Goal: Task Accomplishment & Management: Use online tool/utility

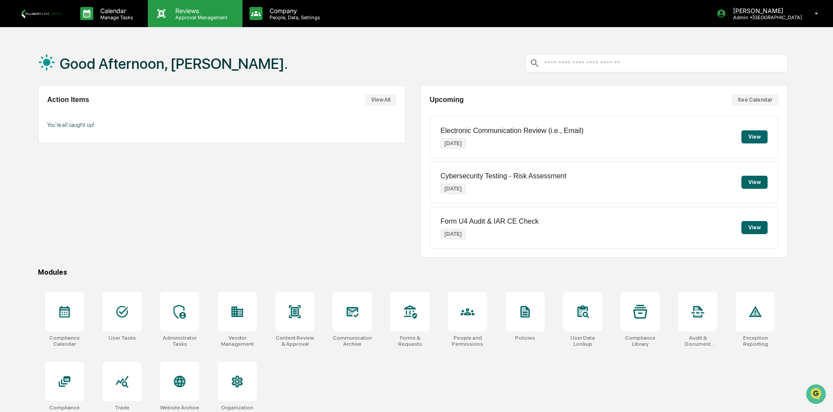
click at [199, 14] on p "Approval Management" at bounding box center [200, 17] width 64 height 6
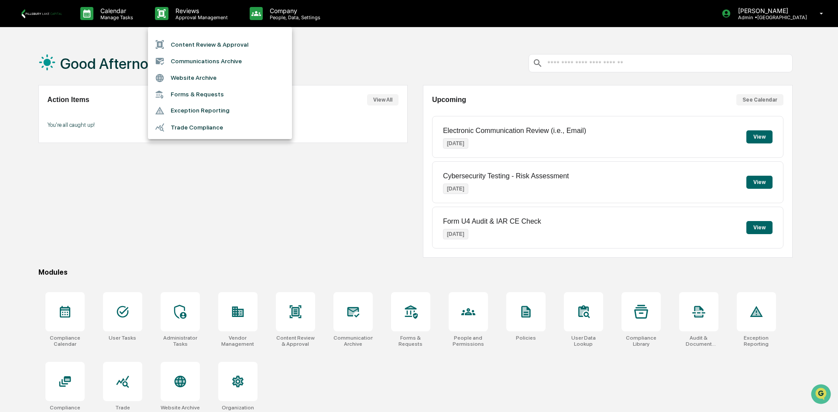
click at [202, 131] on li "Trade Compliance" at bounding box center [220, 127] width 144 height 17
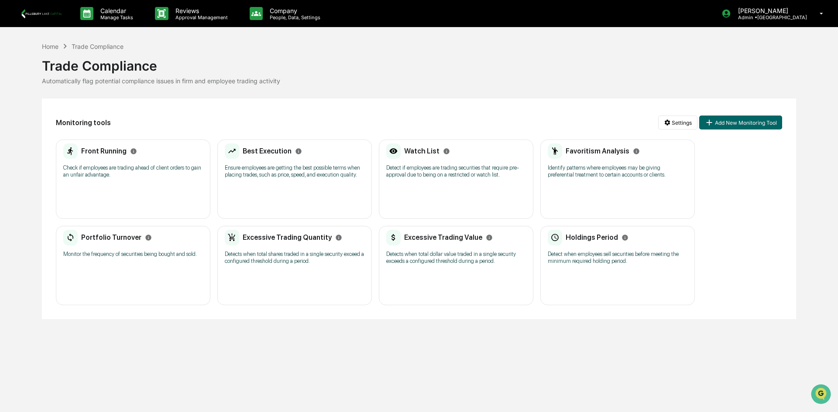
click at [425, 151] on h2 "Watch List" at bounding box center [421, 151] width 35 height 8
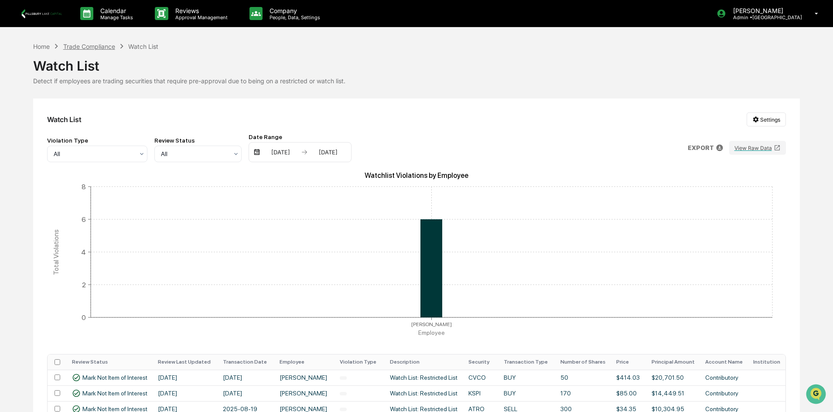
click at [103, 48] on div "Trade Compliance" at bounding box center [89, 46] width 52 height 7
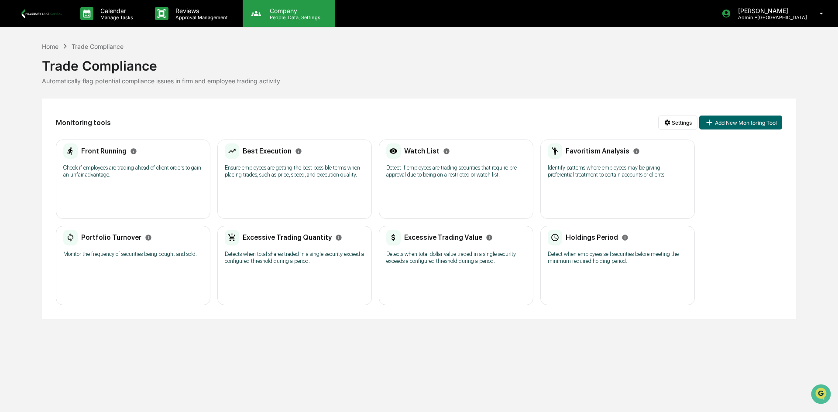
click at [254, 14] on icon at bounding box center [256, 13] width 10 height 5
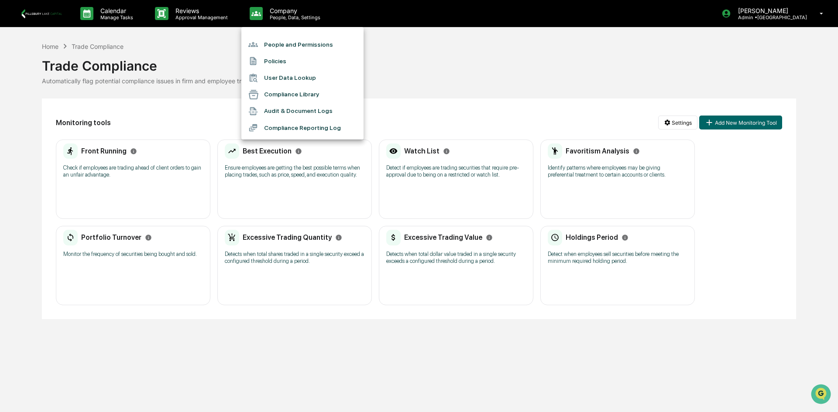
click at [413, 91] on div at bounding box center [419, 206] width 838 height 412
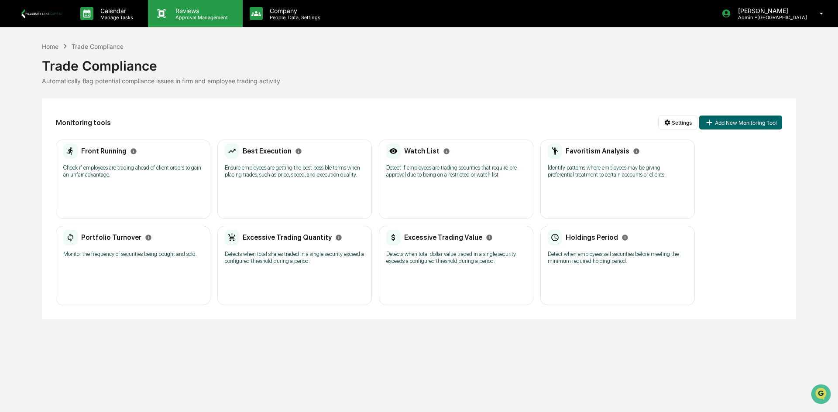
click at [170, 14] on p "Approval Management" at bounding box center [200, 17] width 64 height 6
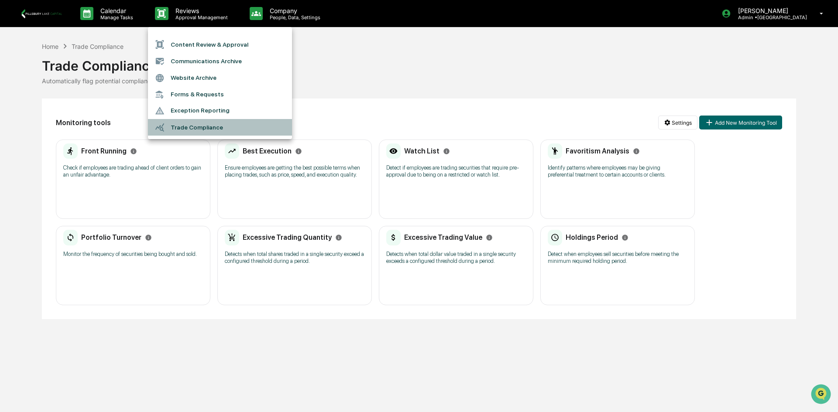
click at [197, 128] on li "Trade Compliance" at bounding box center [220, 127] width 144 height 17
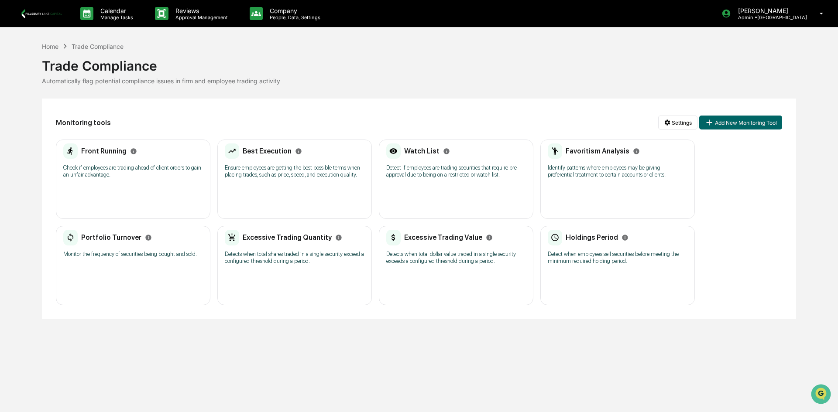
click at [412, 149] on h2 "Watch List" at bounding box center [421, 151] width 35 height 8
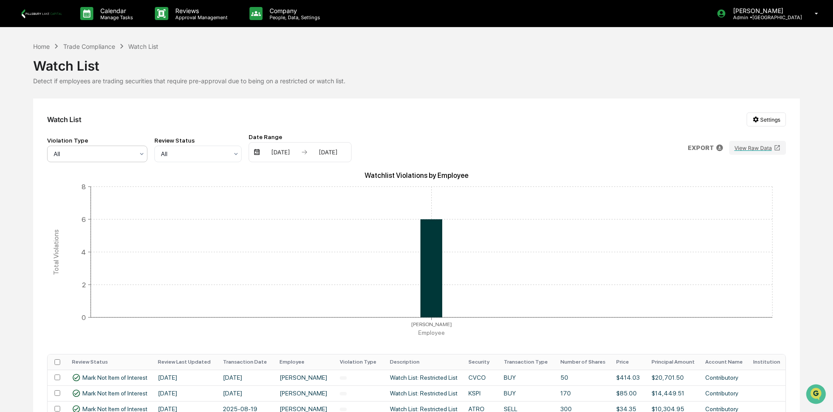
click at [140, 154] on icon at bounding box center [141, 154] width 7 height 7
click at [99, 45] on div "Trade Compliance" at bounding box center [89, 46] width 52 height 7
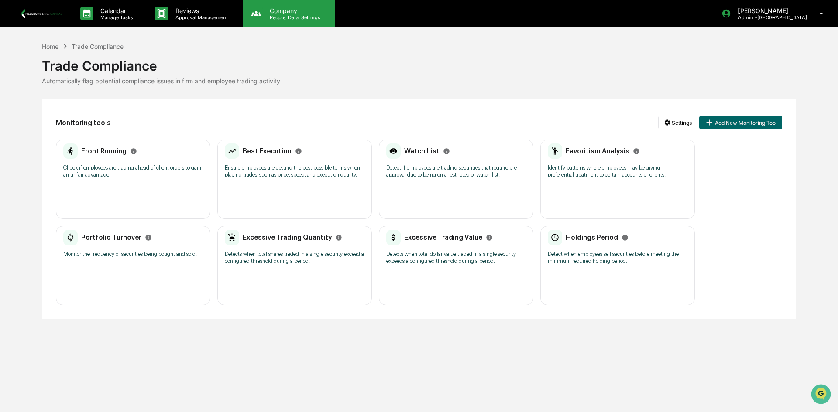
click at [268, 13] on p "Company" at bounding box center [294, 10] width 62 height 7
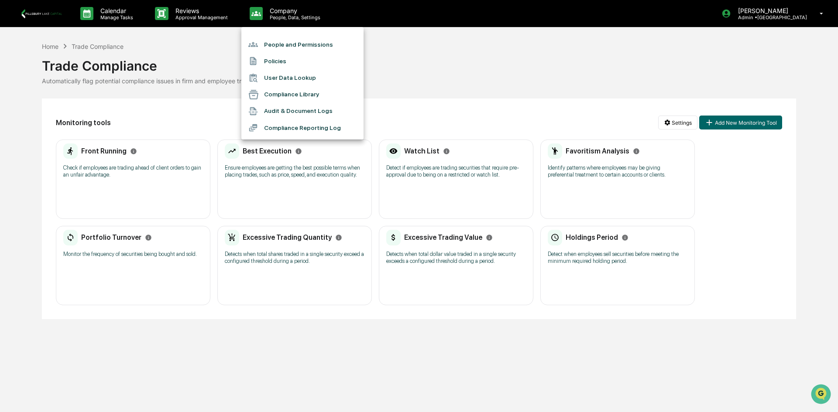
click at [282, 112] on li "Audit & Document Logs" at bounding box center [302, 111] width 122 height 17
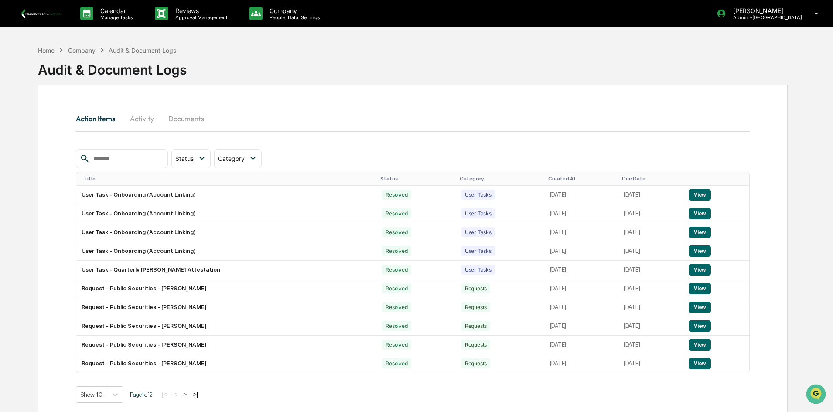
click at [141, 123] on button "Activity" at bounding box center [141, 118] width 39 height 21
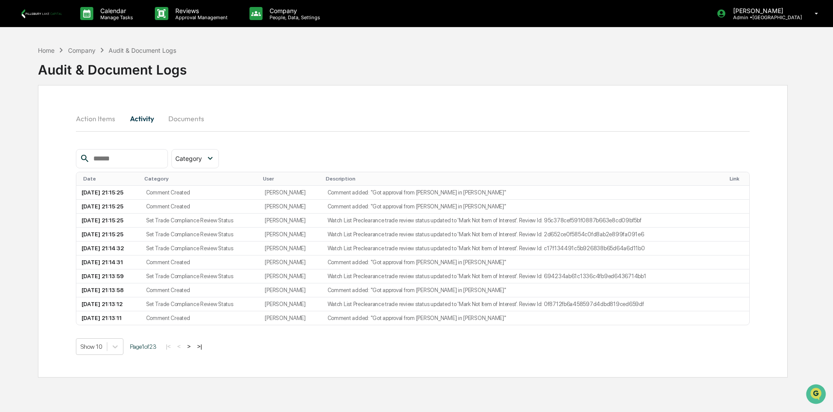
click at [184, 121] on button "Documents" at bounding box center [186, 118] width 50 height 21
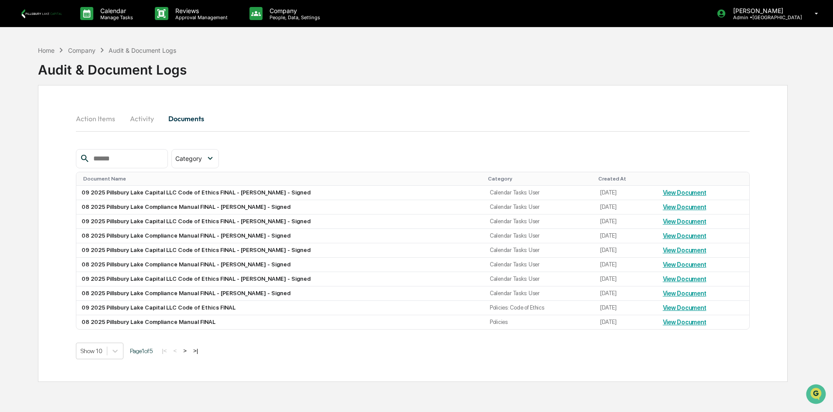
click at [102, 118] on button "Action Items" at bounding box center [99, 118] width 46 height 21
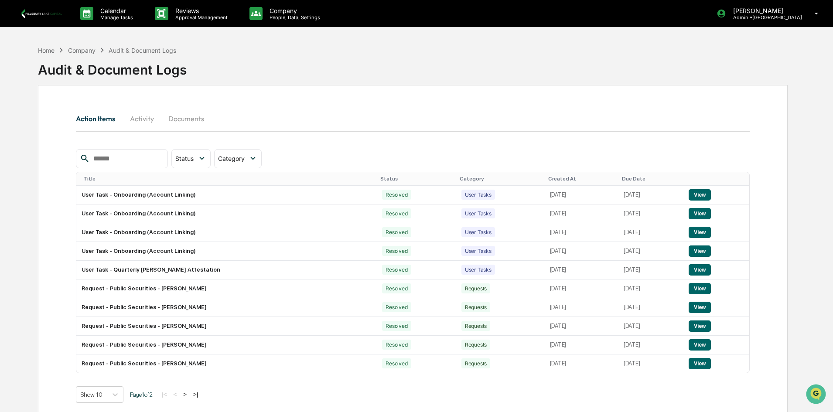
click at [90, 50] on div "Company" at bounding box center [81, 50] width 27 height 7
click at [56, 50] on div "Home Company Audit & Document Logs" at bounding box center [107, 50] width 138 height 10
click at [51, 50] on div "Home" at bounding box center [46, 50] width 17 height 7
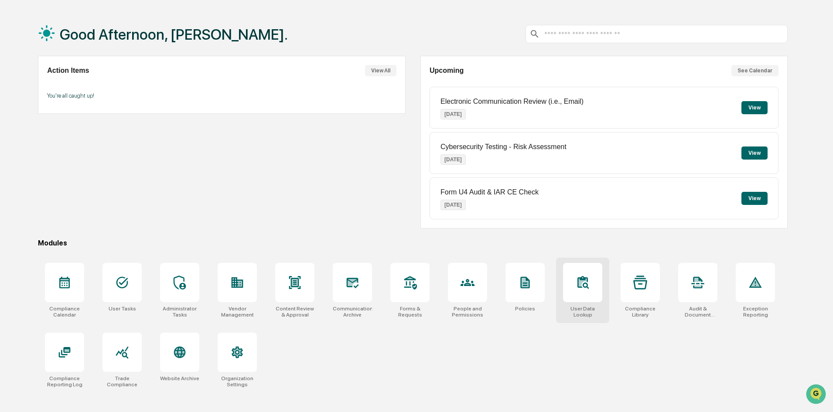
scroll to position [41, 0]
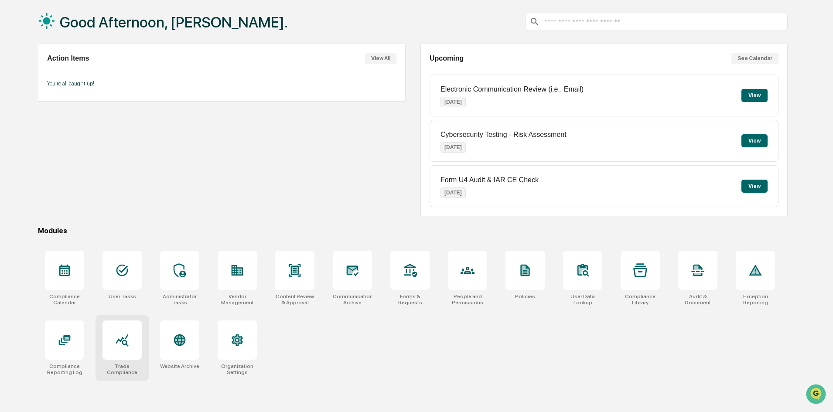
click at [121, 334] on icon at bounding box center [122, 340] width 14 height 14
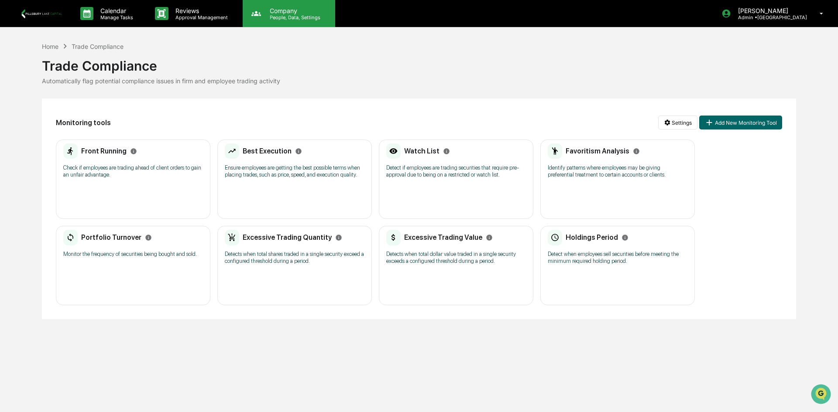
click at [276, 21] on div "Company People, Data, Settings" at bounding box center [289, 13] width 93 height 27
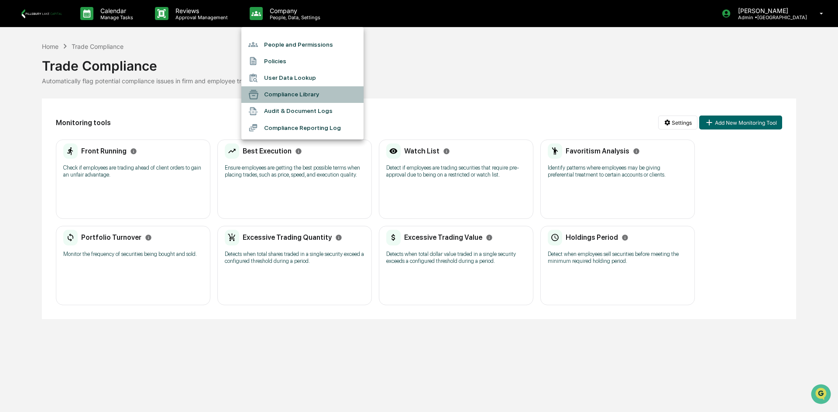
click at [274, 97] on li "Compliance Library" at bounding box center [302, 94] width 122 height 17
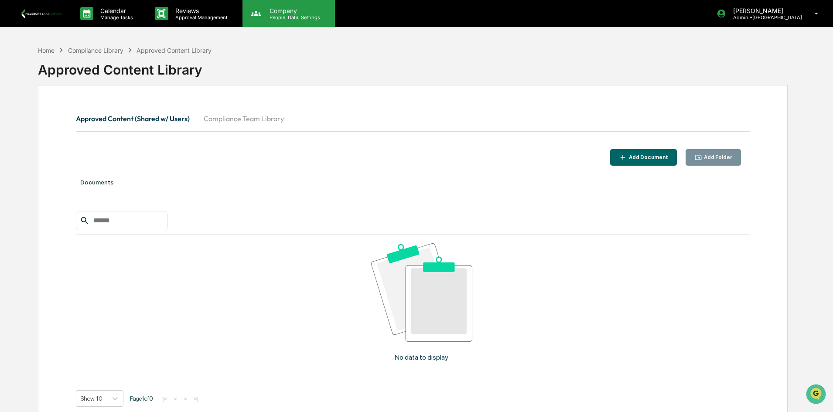
click at [266, 11] on p "Company" at bounding box center [294, 10] width 62 height 7
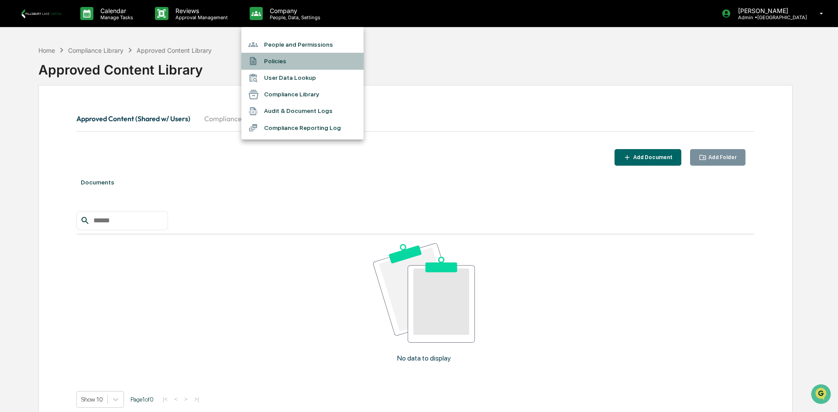
click at [277, 60] on li "Policies" at bounding box center [302, 61] width 122 height 17
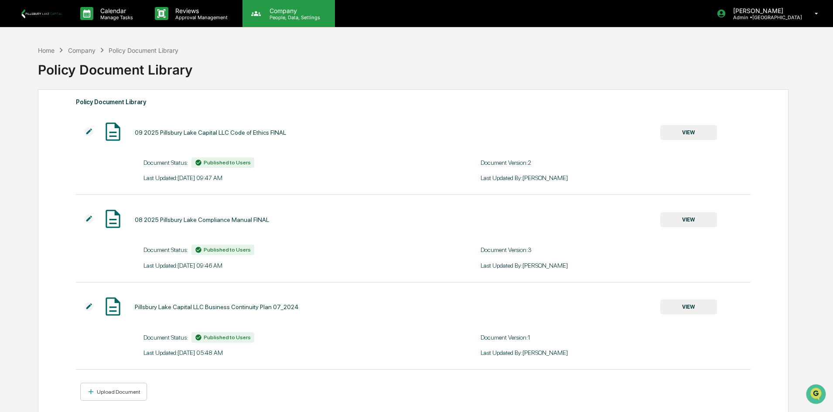
click at [268, 19] on p "People, Data, Settings" at bounding box center [294, 17] width 62 height 6
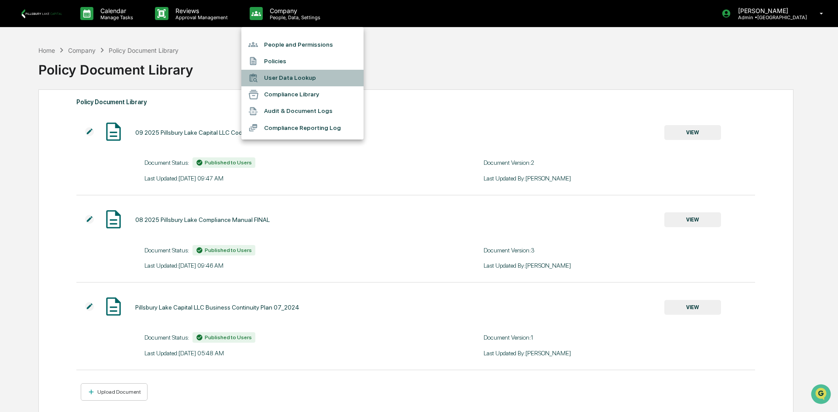
click at [279, 75] on li "User Data Lookup" at bounding box center [302, 78] width 122 height 17
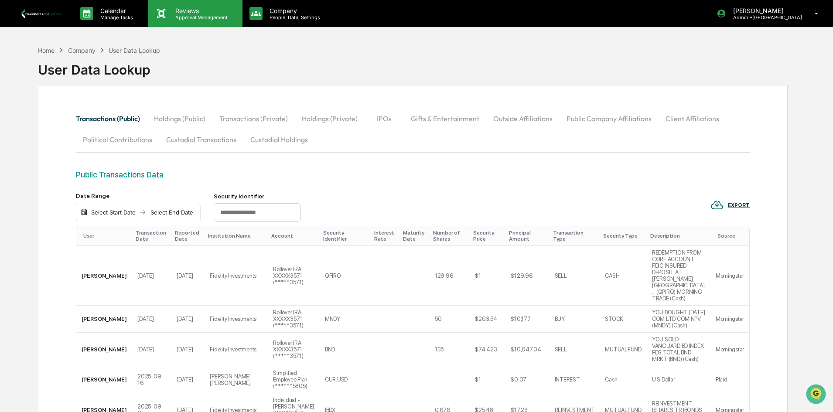
click at [190, 16] on p "Approval Management" at bounding box center [200, 17] width 64 height 6
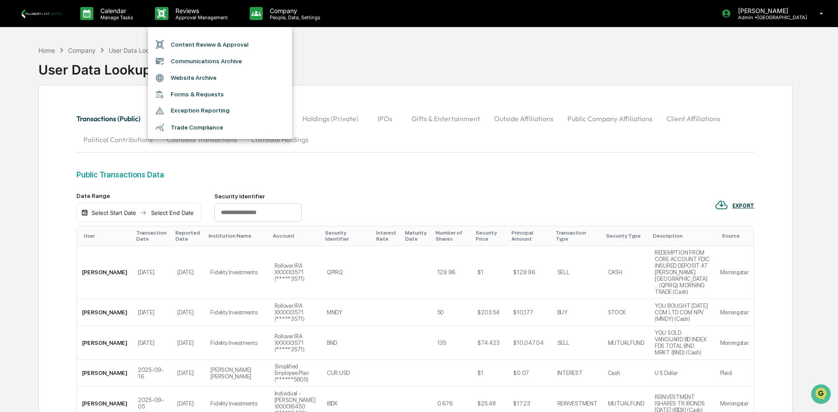
click at [201, 93] on li "Forms & Requests" at bounding box center [220, 94] width 144 height 16
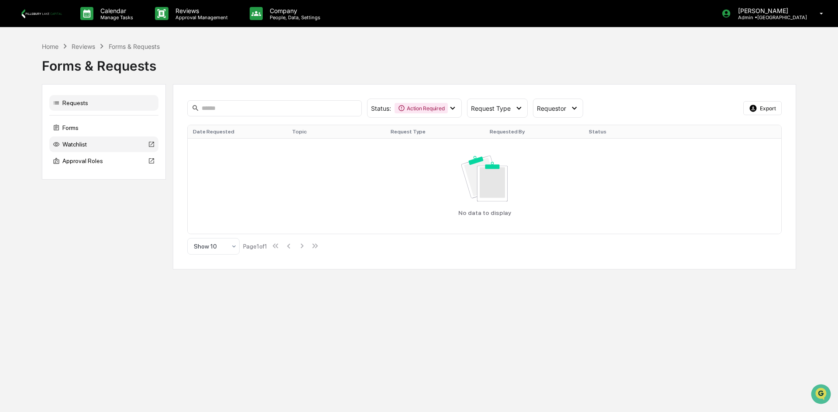
click at [78, 145] on div "Watchlist" at bounding box center [103, 145] width 109 height 16
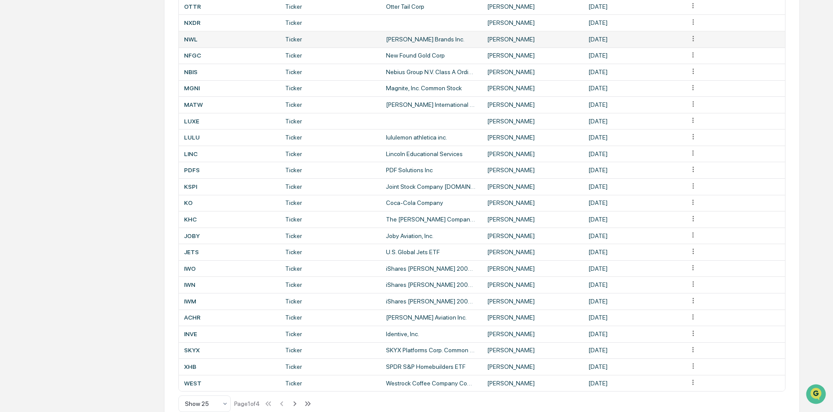
scroll to position [218, 0]
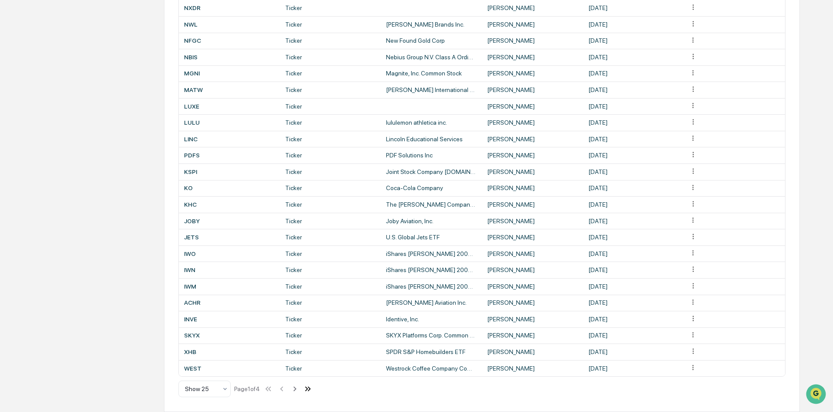
click at [308, 388] on icon at bounding box center [306, 389] width 3 height 5
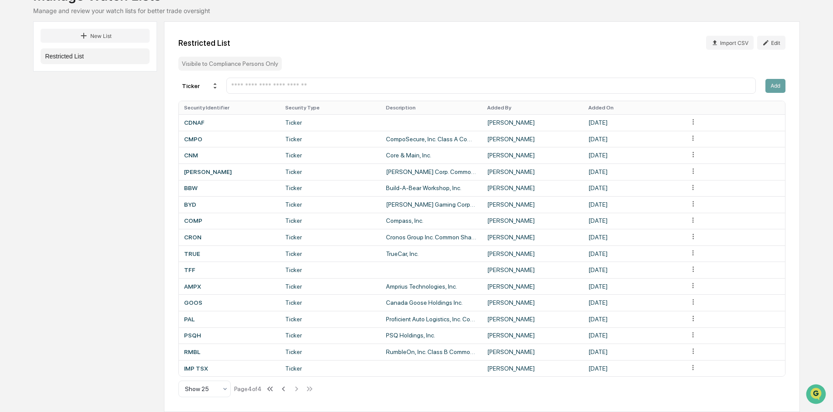
scroll to position [71, 0]
click at [207, 368] on div "IMP TSX" at bounding box center [229, 368] width 91 height 7
click at [769, 44] on icon at bounding box center [766, 42] width 7 height 7
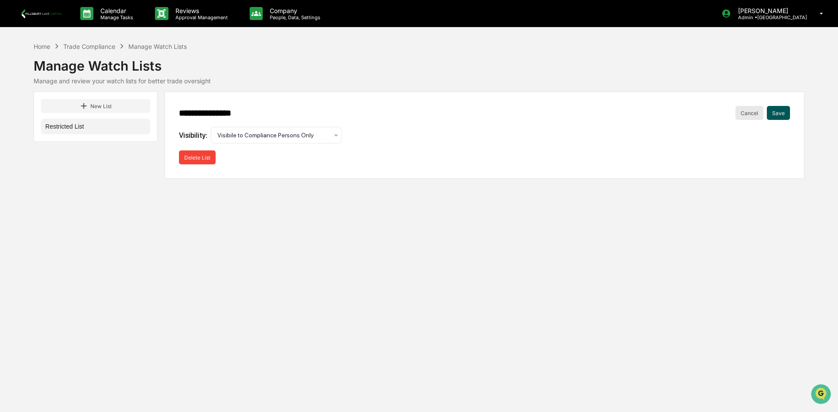
click at [747, 115] on button "Cancel" at bounding box center [749, 113] width 28 height 14
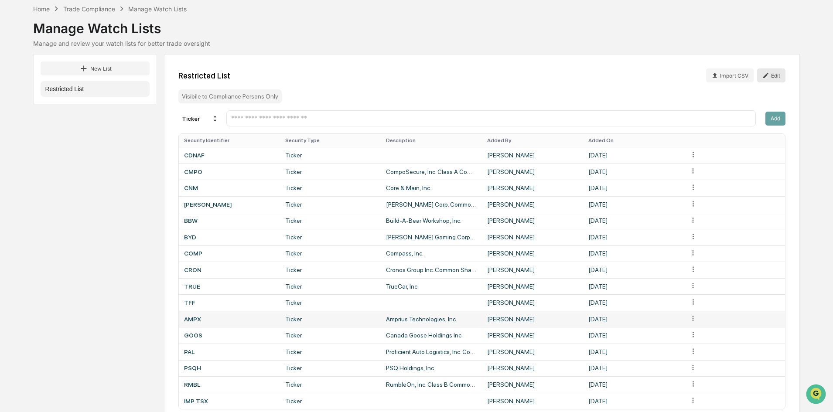
scroll to position [71, 0]
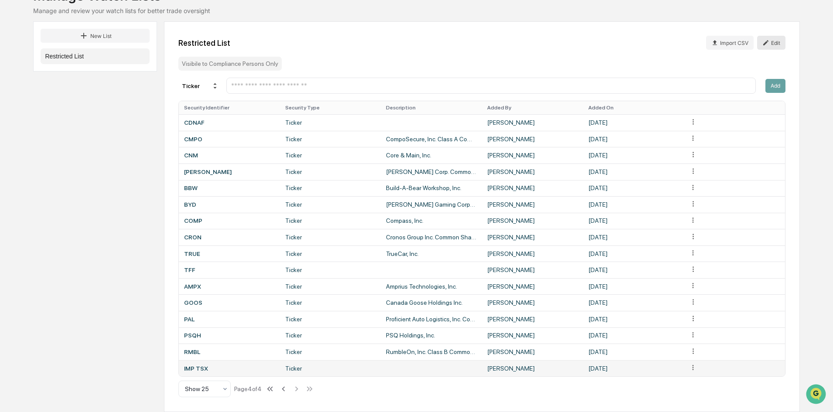
click at [190, 368] on div "IMP TSX" at bounding box center [229, 368] width 91 height 7
click at [691, 342] on html "Calendar Manage Tasks Reviews Approval Management Company People, Data, Setting…" at bounding box center [416, 136] width 833 height 412
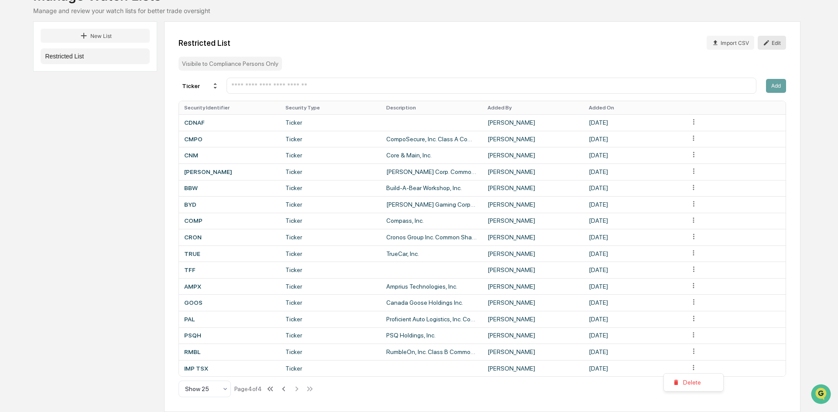
click at [193, 342] on html "Calendar Manage Tasks Reviews Approval Management Company People, Data, Setting…" at bounding box center [419, 136] width 838 height 412
click at [696, 342] on html "Calendar Manage Tasks Reviews Approval Management Company People, Data, Setting…" at bounding box center [419, 136] width 838 height 412
click at [766, 46] on html "Calendar Manage Tasks Reviews Approval Management Company People, Data, Setting…" at bounding box center [419, 136] width 838 height 412
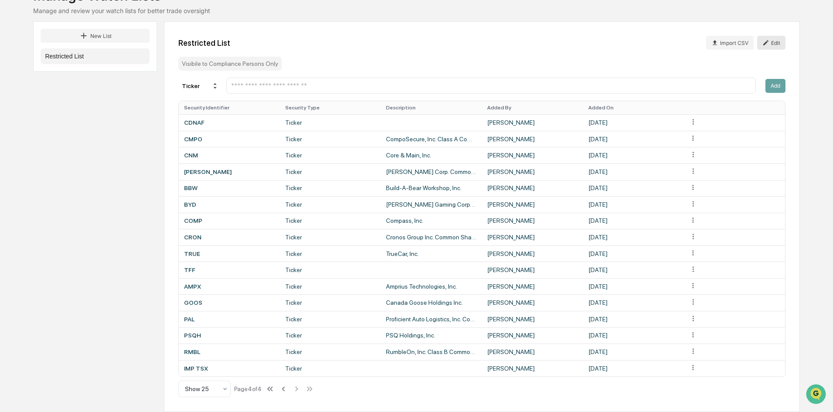
click at [770, 45] on button "Edit" at bounding box center [772, 43] width 28 height 14
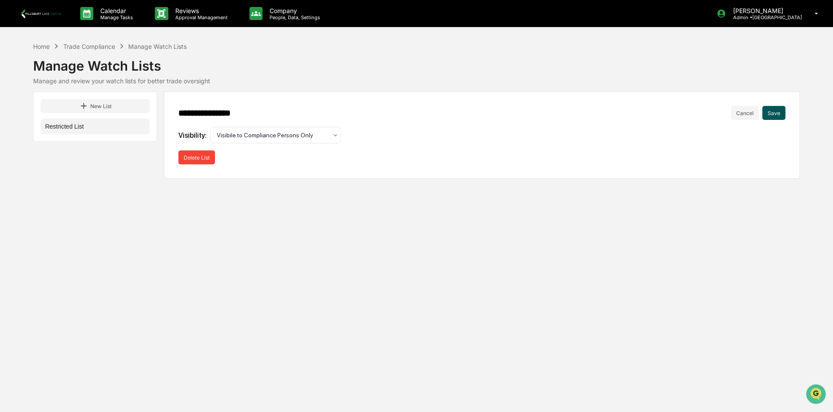
scroll to position [0, 0]
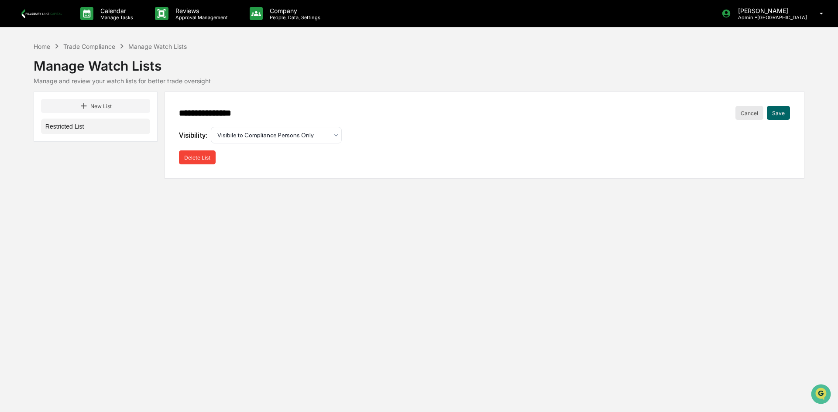
click at [756, 113] on button "Cancel" at bounding box center [749, 113] width 28 height 14
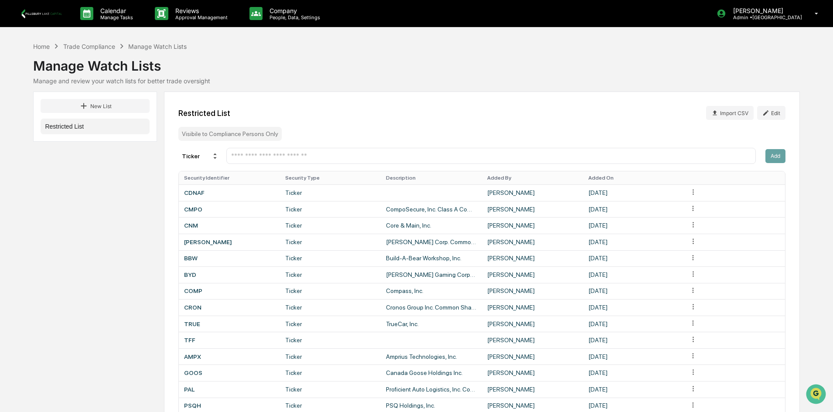
click at [77, 123] on button "Restricted List" at bounding box center [95, 127] width 109 height 16
click at [72, 129] on button "Restricted List" at bounding box center [95, 127] width 109 height 16
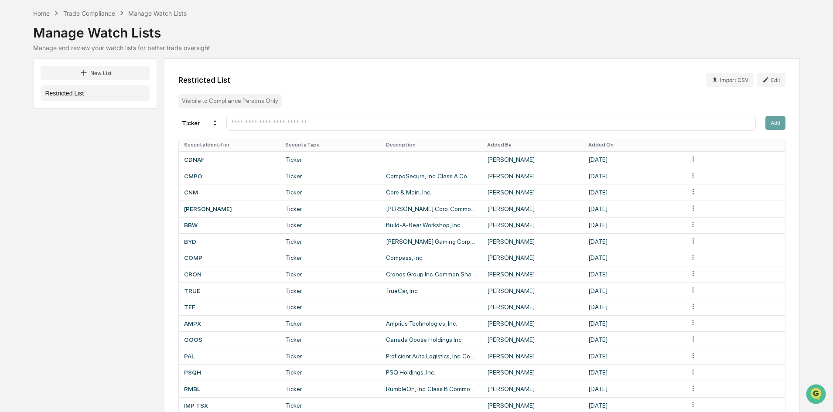
scroll to position [71, 0]
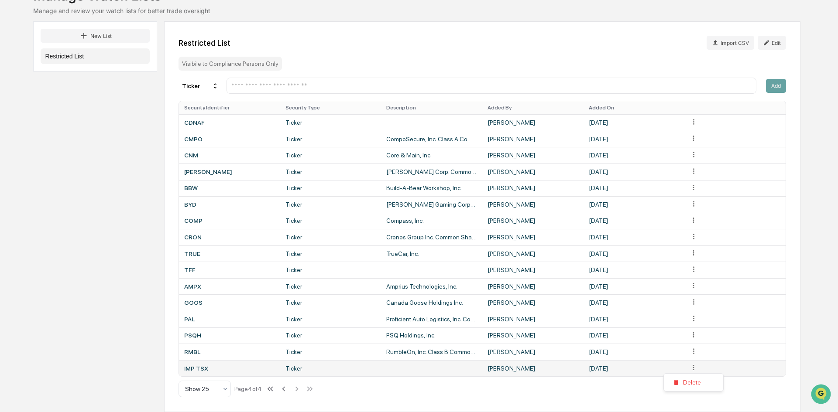
click at [694, 342] on html "Calendar Manage Tasks Reviews Approval Management Company People, Data, Setting…" at bounding box center [419, 136] width 838 height 412
click at [692, 384] on div "Delete" at bounding box center [693, 383] width 56 height 14
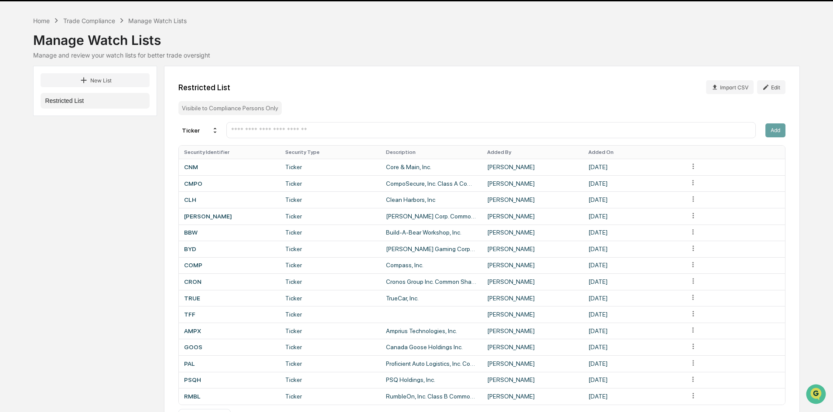
scroll to position [55, 0]
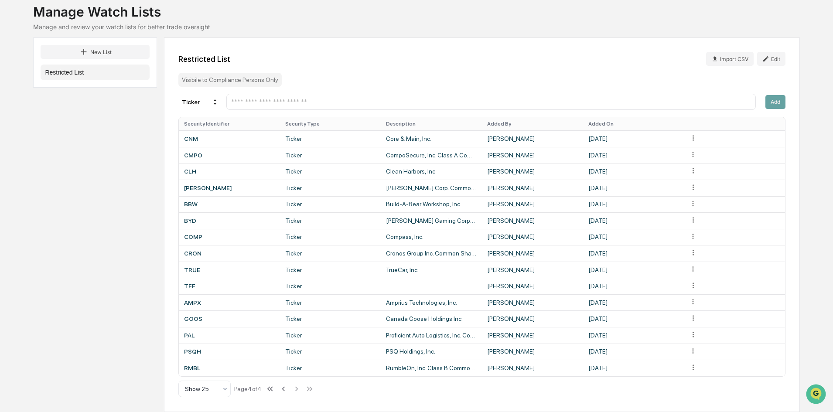
click at [413, 101] on input "text" at bounding box center [490, 102] width 521 height 8
click at [281, 101] on input "text" at bounding box center [490, 102] width 521 height 8
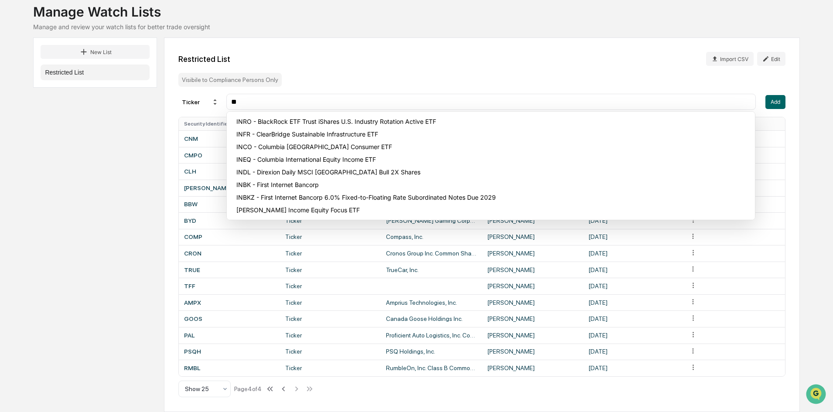
type input "*"
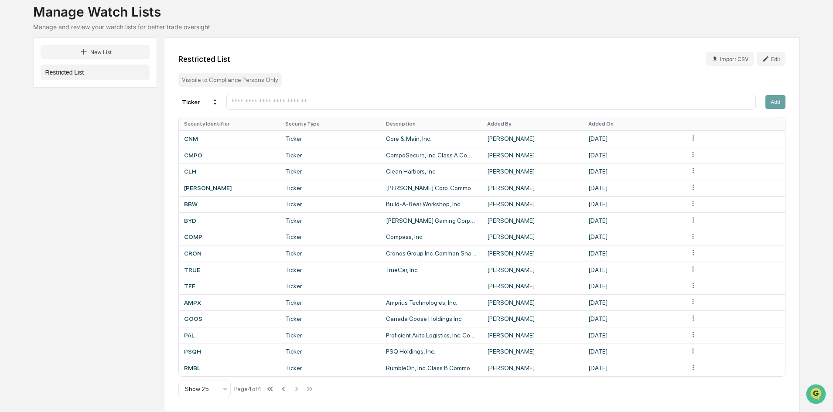
click at [254, 79] on div "Visibile to Compliance Persons Only" at bounding box center [229, 80] width 103 height 14
click at [237, 103] on input "text" at bounding box center [490, 102] width 521 height 8
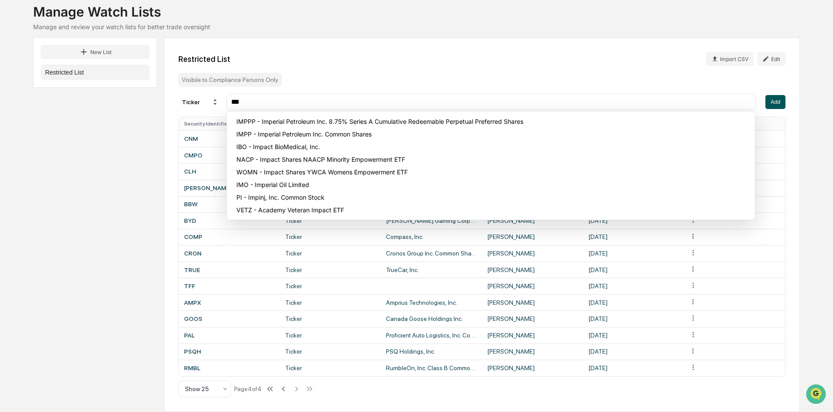
type input "***"
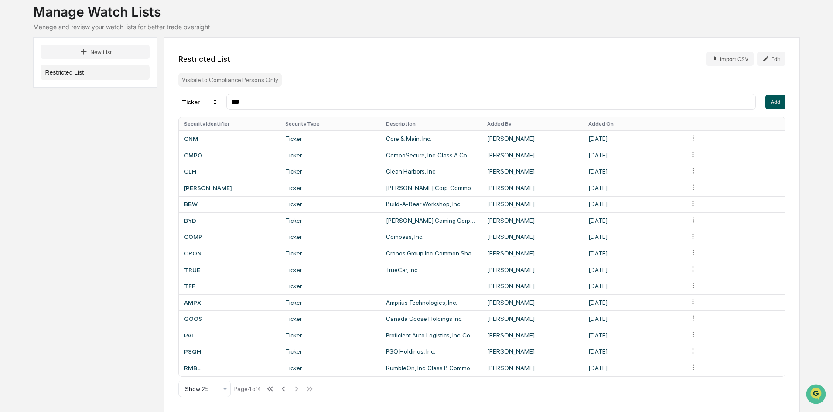
click at [774, 102] on button "Add" at bounding box center [776, 102] width 20 height 14
click at [451, 106] on input "text" at bounding box center [490, 101] width 521 height 8
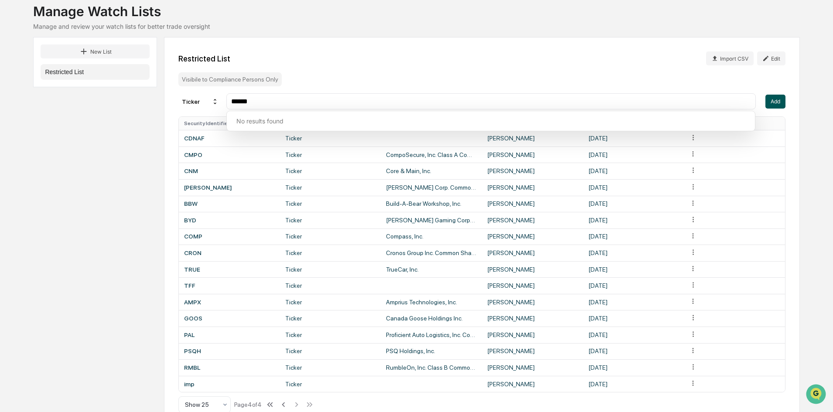
type input "******"
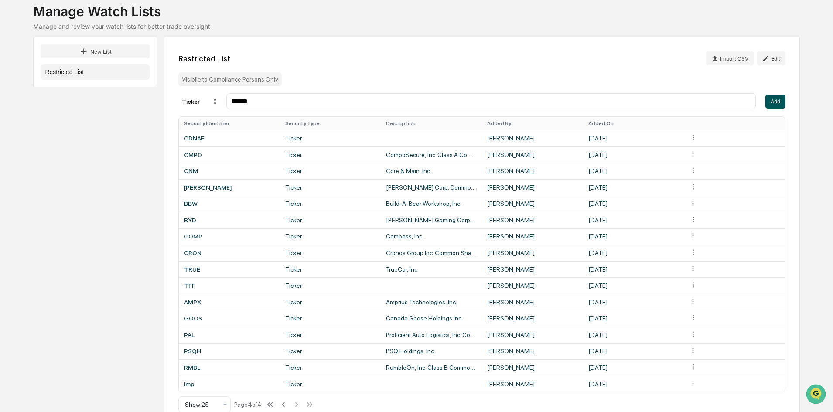
click at [772, 101] on button "Add" at bounding box center [776, 102] width 20 height 14
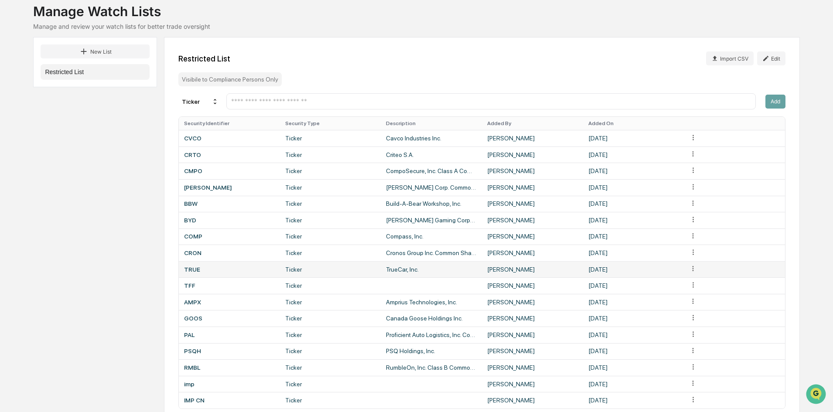
scroll to position [87, 0]
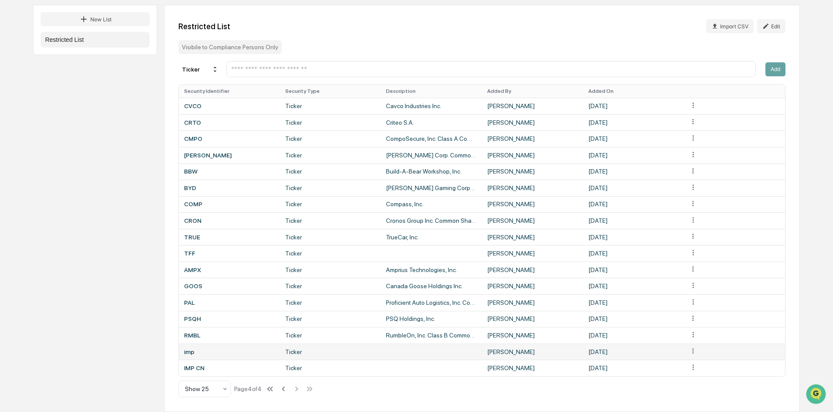
click at [694, 326] on html "Calendar Manage Tasks Reviews Approval Management Company People, Data, Setting…" at bounding box center [416, 119] width 833 height 412
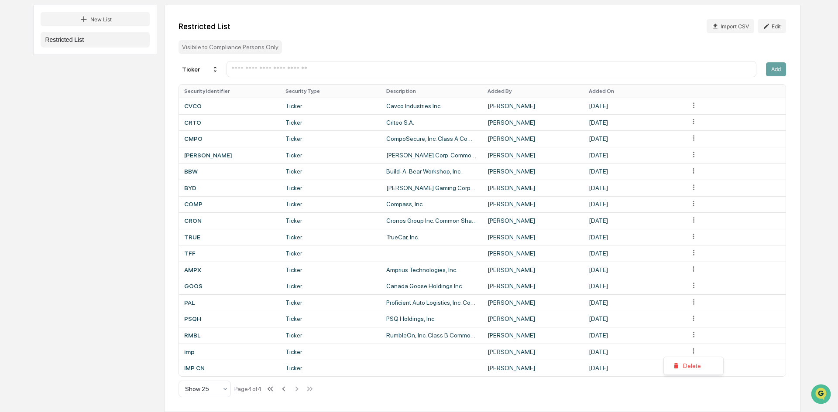
click at [687, 326] on html "Calendar Manage Tasks Reviews Approval Management Company People, Data, Setting…" at bounding box center [419, 119] width 838 height 412
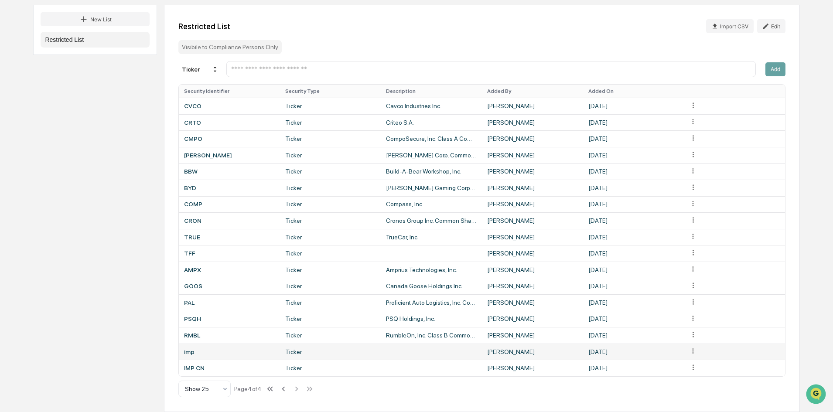
drag, startPoint x: 670, startPoint y: 354, endPoint x: 499, endPoint y: 358, distance: 171.1
click at [499, 358] on td "[PERSON_NAME]" at bounding box center [532, 352] width 101 height 17
click at [688, 353] on td at bounding box center [734, 352] width 101 height 17
click at [696, 326] on html "Calendar Manage Tasks Reviews Approval Management Company People, Data, Setting…" at bounding box center [416, 119] width 833 height 412
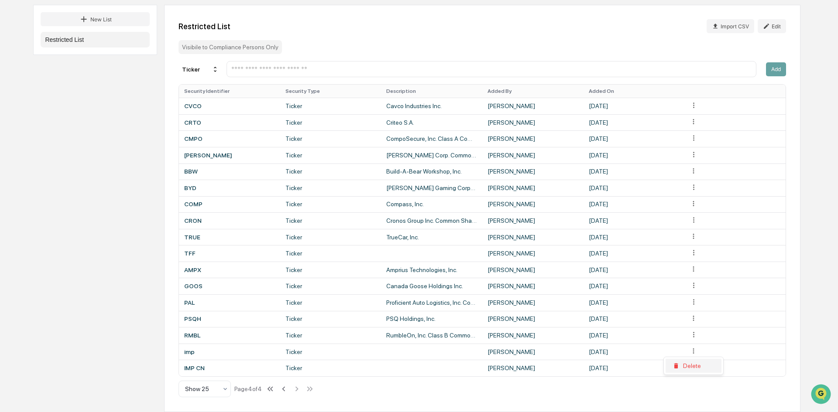
click at [690, 367] on div "Delete" at bounding box center [693, 366] width 56 height 14
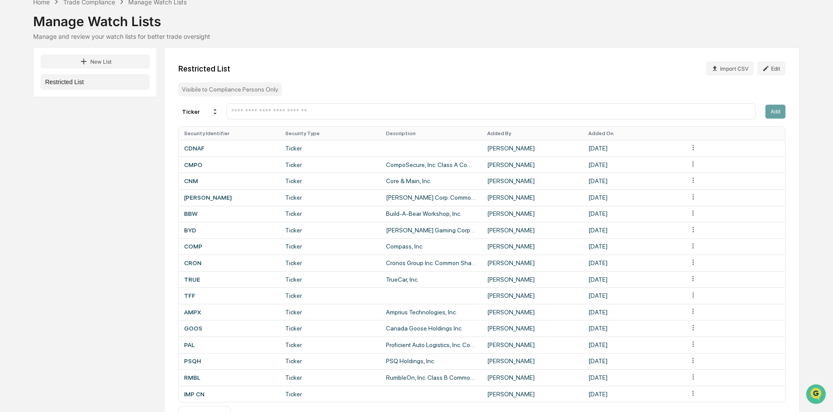
scroll to position [0, 0]
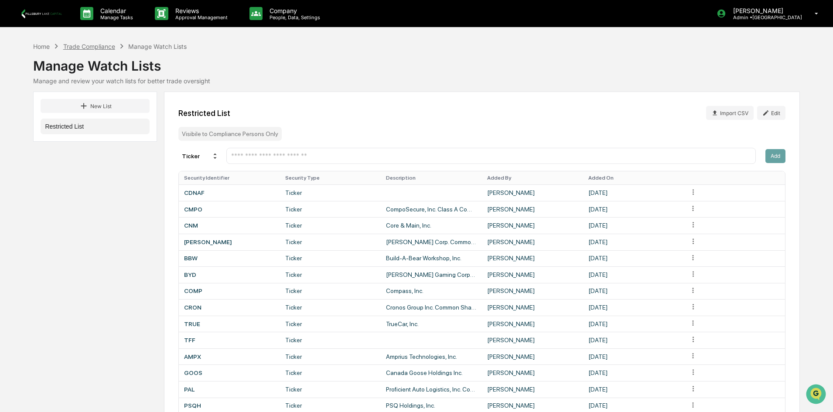
click at [101, 44] on div "Trade Compliance" at bounding box center [89, 46] width 52 height 7
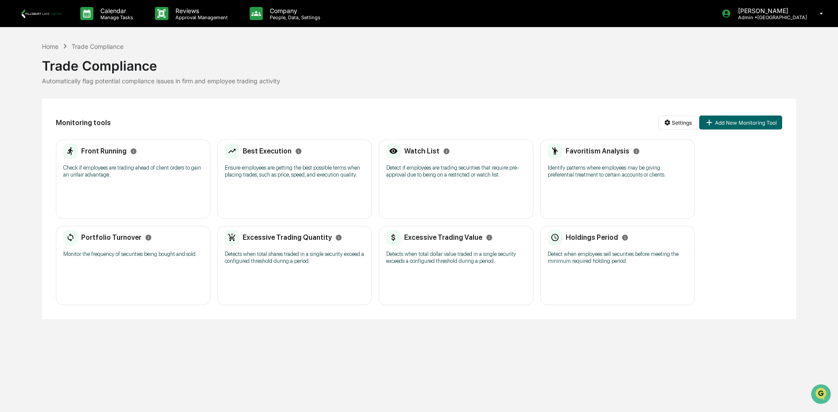
click at [400, 151] on icon at bounding box center [393, 152] width 14 height 16
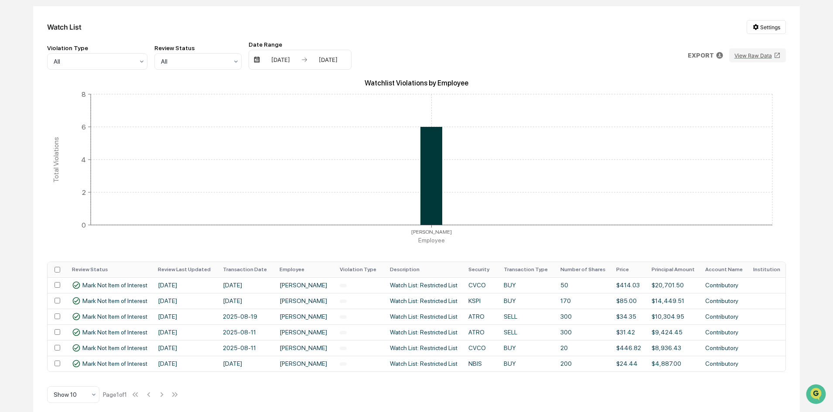
scroll to position [101, 0]
